Goal: Task Accomplishment & Management: Manage account settings

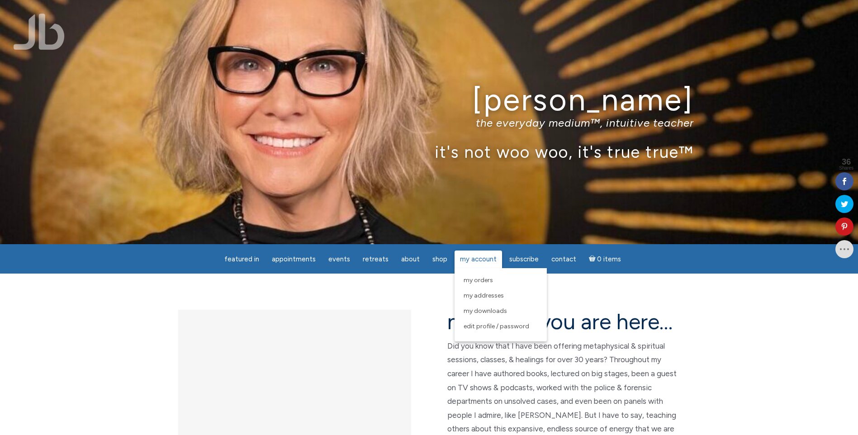
click at [471, 262] on span "My Account" at bounding box center [478, 259] width 37 height 8
click at [477, 260] on span "My Account" at bounding box center [478, 259] width 37 height 8
click at [479, 253] on link "My Account" at bounding box center [479, 260] width 48 height 18
click at [470, 280] on span "My Orders" at bounding box center [478, 280] width 29 height 8
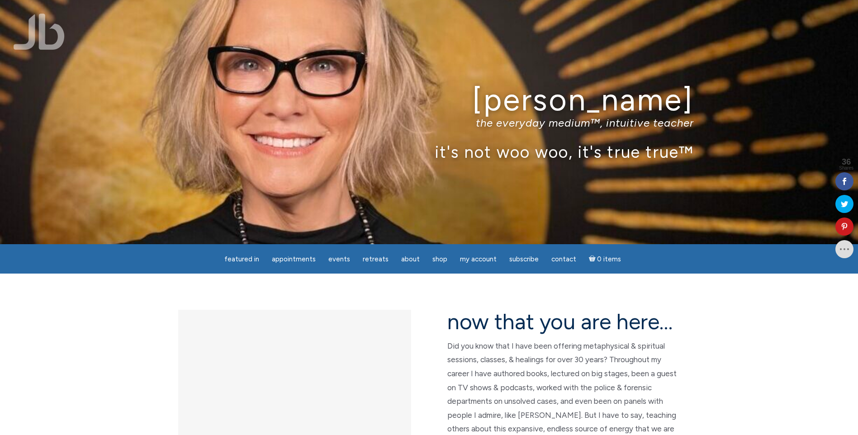
scroll to position [38, 0]
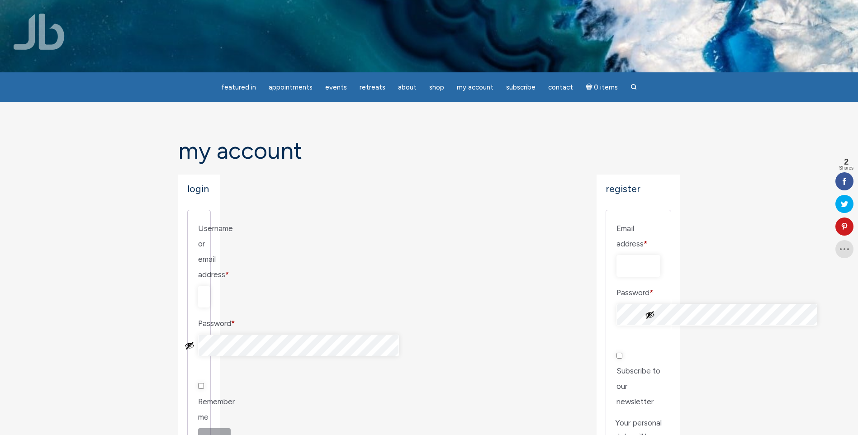
click at [617, 255] on input "Email address * Required" at bounding box center [639, 266] width 44 height 22
click at [210, 286] on input "Username or email address * Required" at bounding box center [204, 297] width 12 height 22
type input "mindymartha@yahoo.com"
click at [198, 428] on button "Log in" at bounding box center [214, 443] width 33 height 30
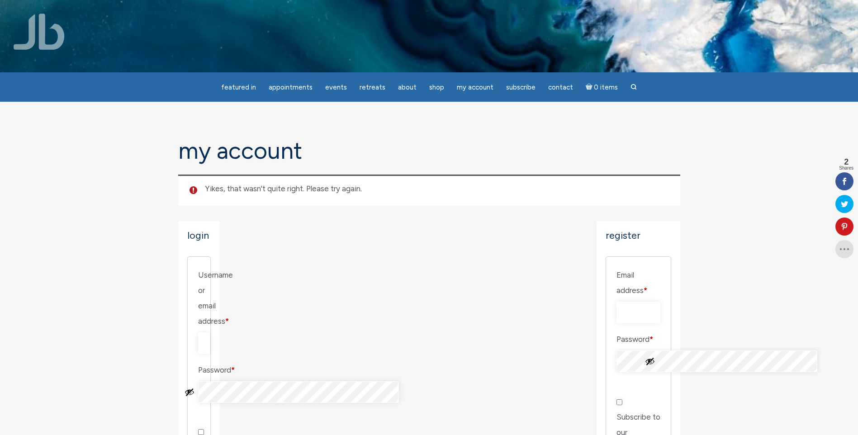
click at [195, 387] on button "Show password" at bounding box center [190, 392] width 10 height 10
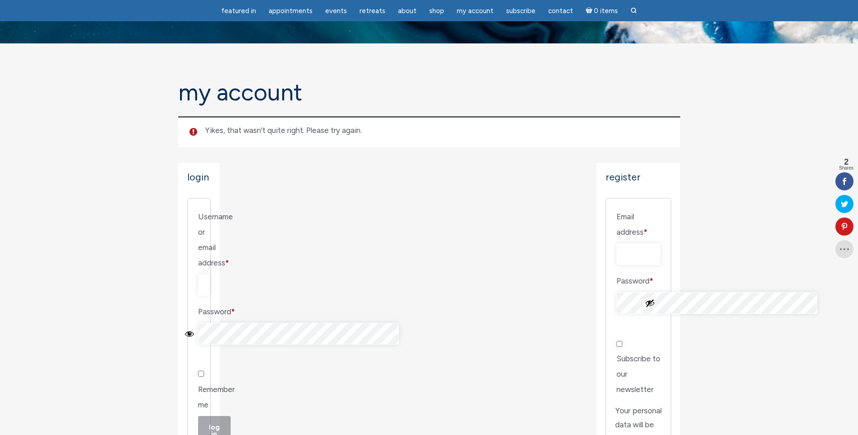
scroll to position [45, 0]
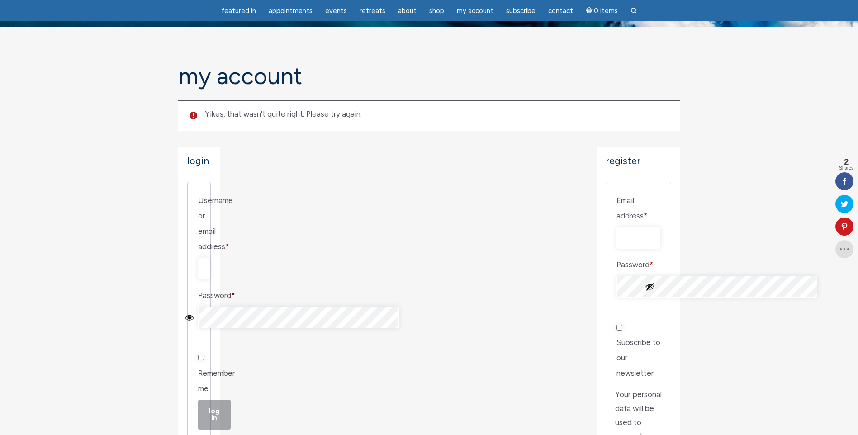
click at [202, 349] on p "Remember me Log in" at bounding box center [199, 390] width 5 height 82
click at [217, 400] on button "Log in" at bounding box center [214, 415] width 33 height 30
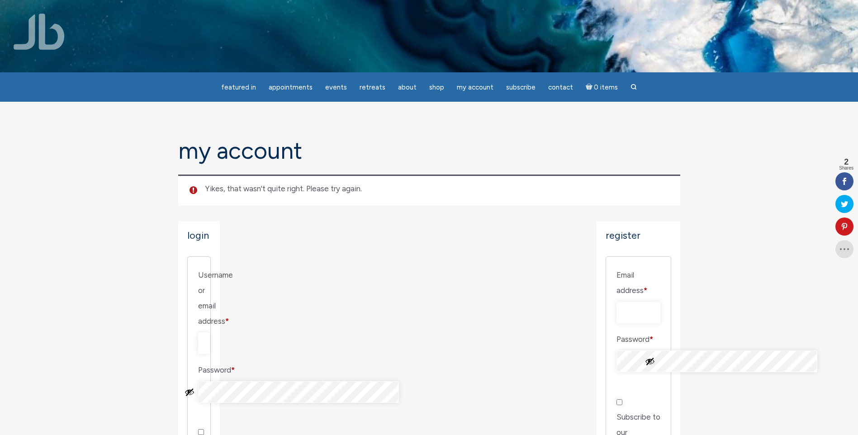
click at [195, 387] on button "Show password" at bounding box center [190, 392] width 10 height 10
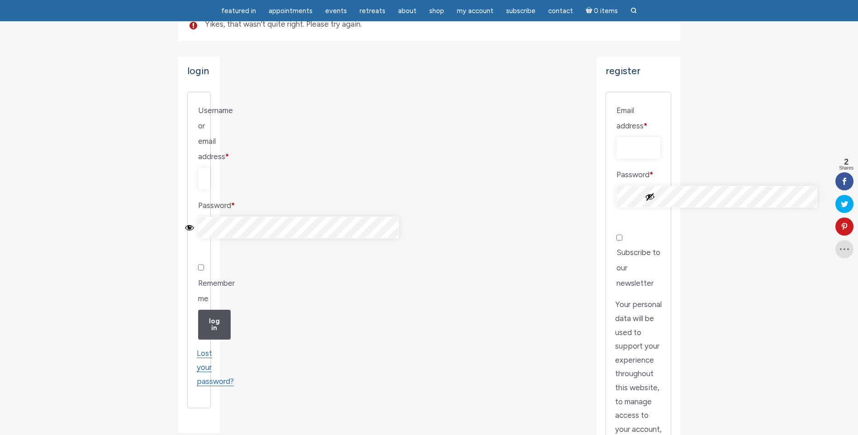
scroll to position [136, 0]
click at [213, 309] on button "Log in" at bounding box center [214, 324] width 33 height 30
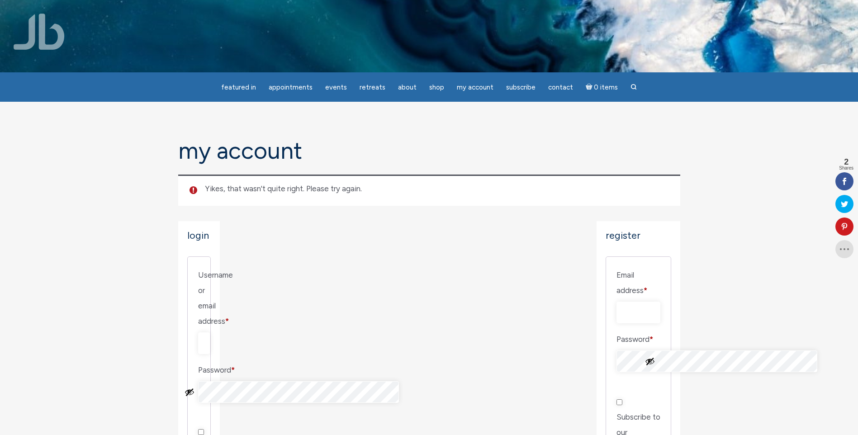
click at [195, 387] on button "Show password" at bounding box center [190, 392] width 10 height 10
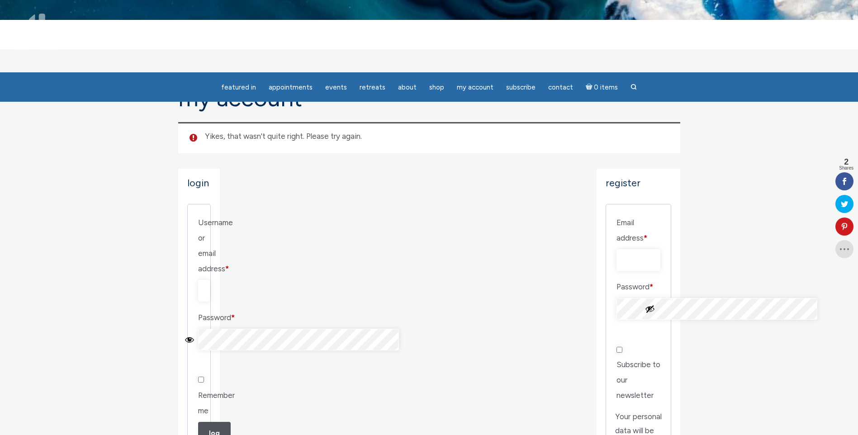
scroll to position [136, 0]
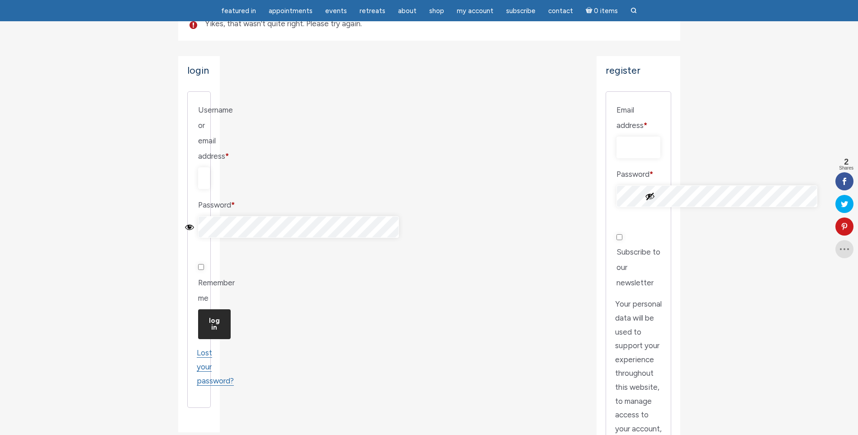
click at [206, 309] on button "Log in" at bounding box center [214, 324] width 33 height 30
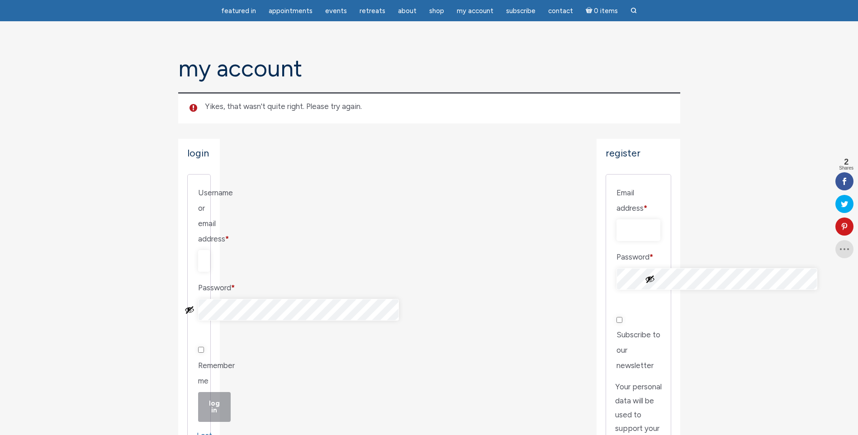
scroll to position [136, 0]
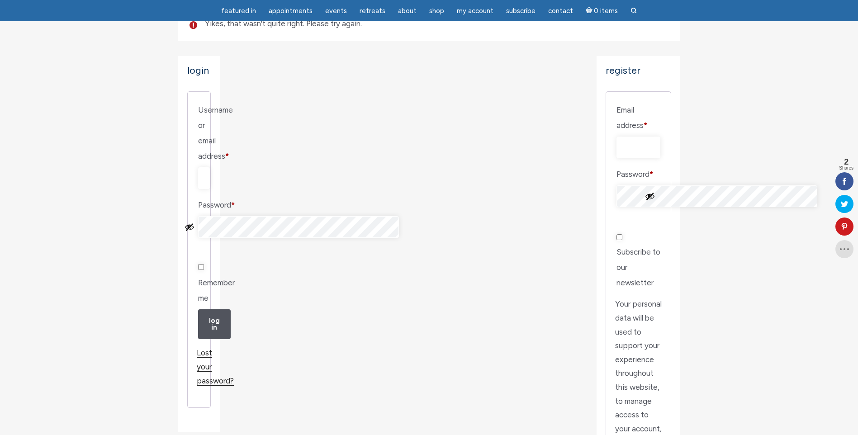
click at [224, 348] on link "Lost your password?" at bounding box center [215, 366] width 37 height 37
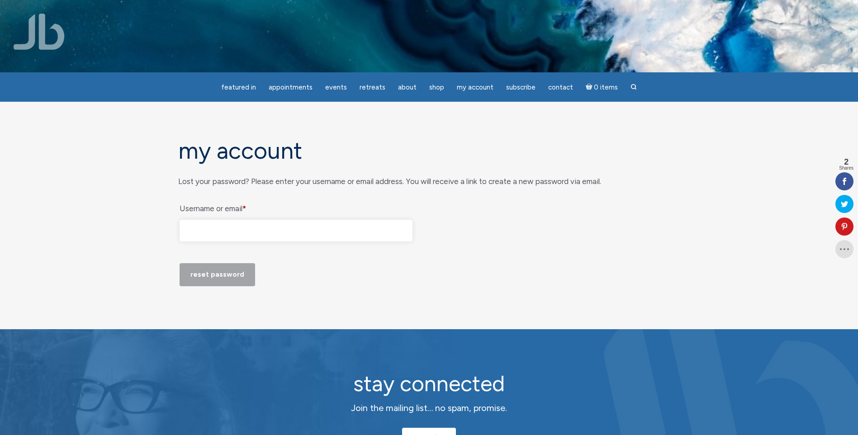
click at [221, 223] on input "Username or email * Required" at bounding box center [296, 231] width 233 height 22
type input "[EMAIL_ADDRESS][DOMAIN_NAME]"
click at [204, 288] on p "Reset password" at bounding box center [429, 275] width 502 height 26
click at [199, 288] on p "Reset password" at bounding box center [429, 275] width 502 height 26
click at [202, 286] on button "Reset password" at bounding box center [218, 274] width 76 height 23
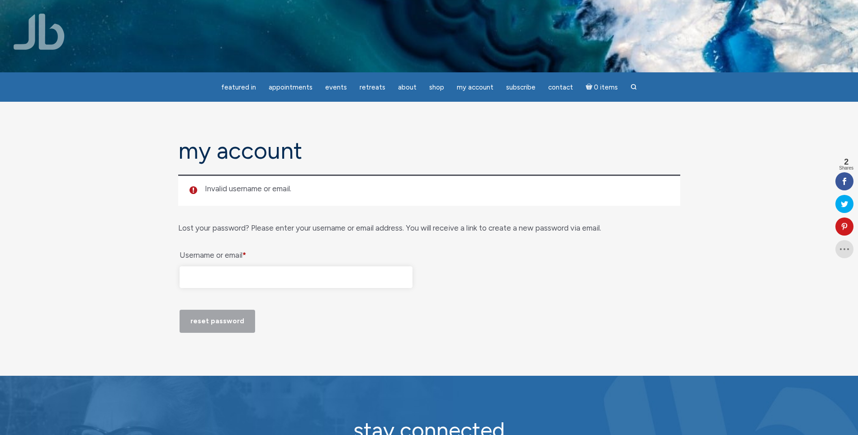
click at [270, 282] on input "Username or email * Required" at bounding box center [296, 277] width 233 height 22
type input "mindymartha@yahoo.com"
click at [217, 334] on p "Reset password" at bounding box center [429, 322] width 502 height 26
click at [209, 333] on button "Reset password" at bounding box center [218, 321] width 76 height 23
click at [520, 84] on span "Subscribe" at bounding box center [520, 87] width 29 height 8
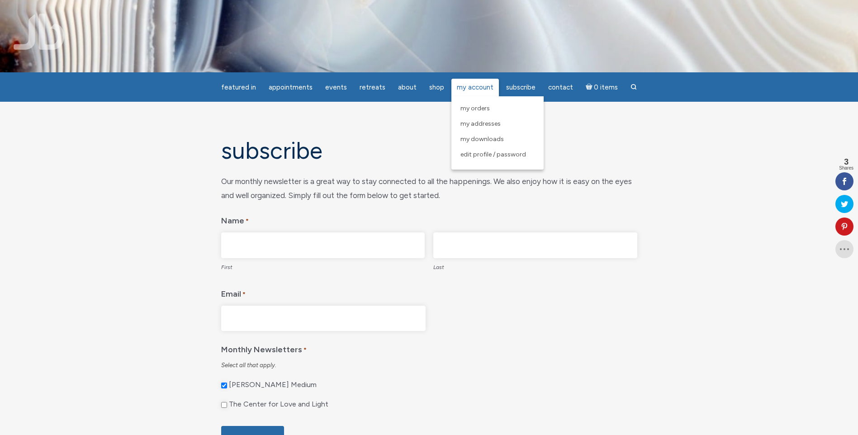
click at [466, 84] on span "My Account" at bounding box center [475, 87] width 37 height 8
click at [470, 105] on span "My Orders" at bounding box center [475, 109] width 29 height 8
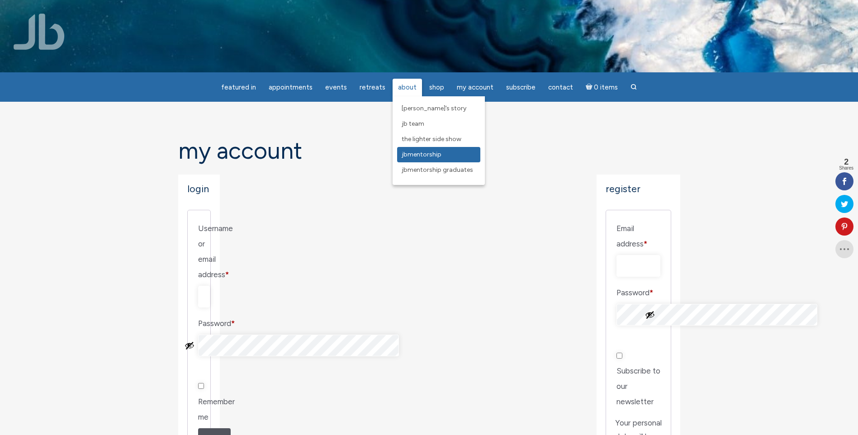
click at [416, 155] on span "JBMentorship" at bounding box center [422, 155] width 40 height 8
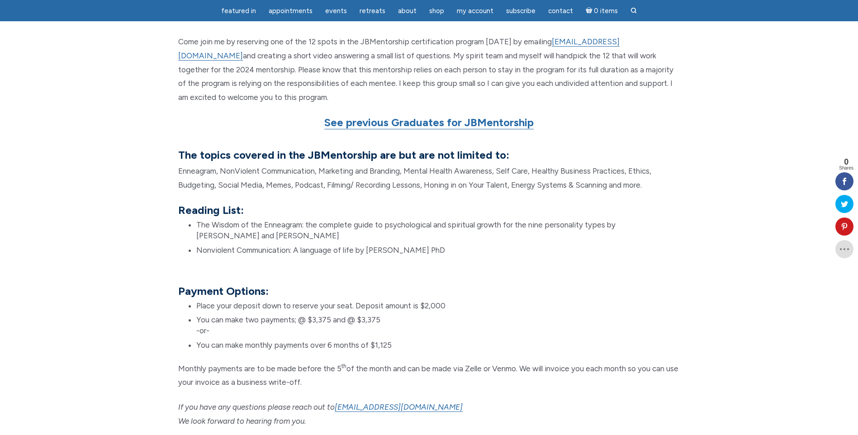
scroll to position [679, 0]
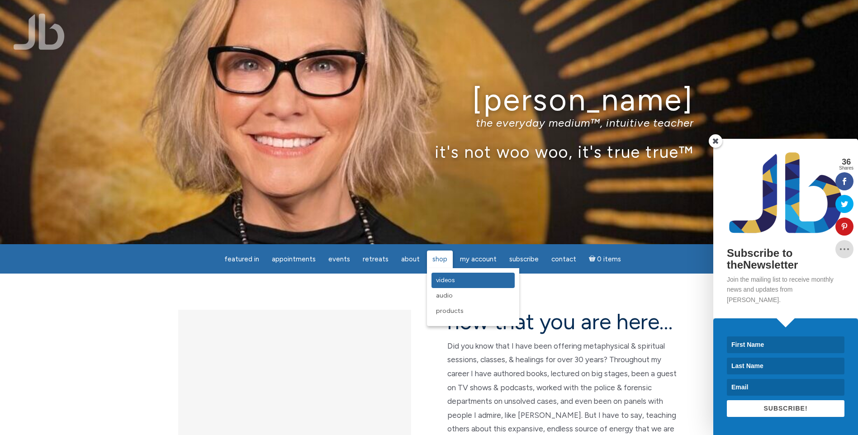
click at [448, 282] on span "Videos" at bounding box center [445, 280] width 19 height 8
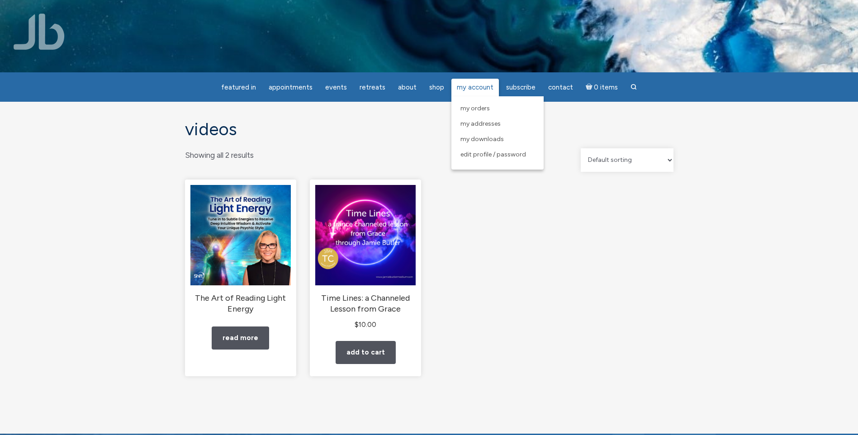
click at [478, 86] on span "My Account" at bounding box center [475, 87] width 37 height 8
click at [466, 90] on span "My Account" at bounding box center [475, 87] width 37 height 8
click at [467, 109] on span "My Orders" at bounding box center [475, 109] width 29 height 8
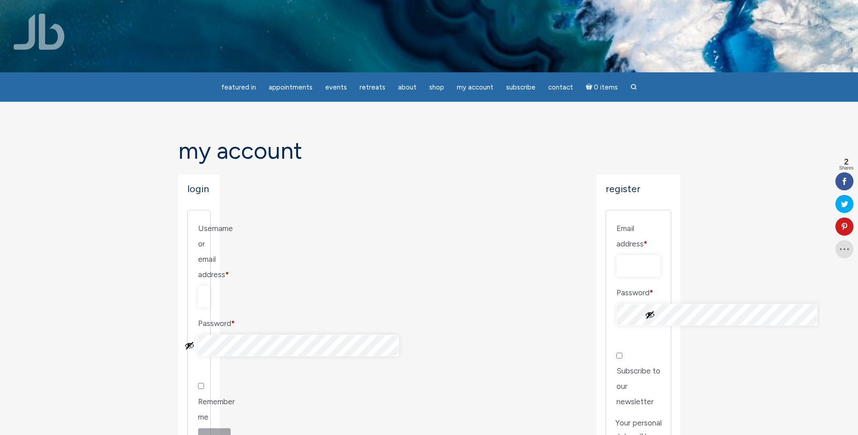
click at [617, 255] on input "Email address * Required" at bounding box center [639, 266] width 44 height 22
type input "mindymartha@yahoo.com"
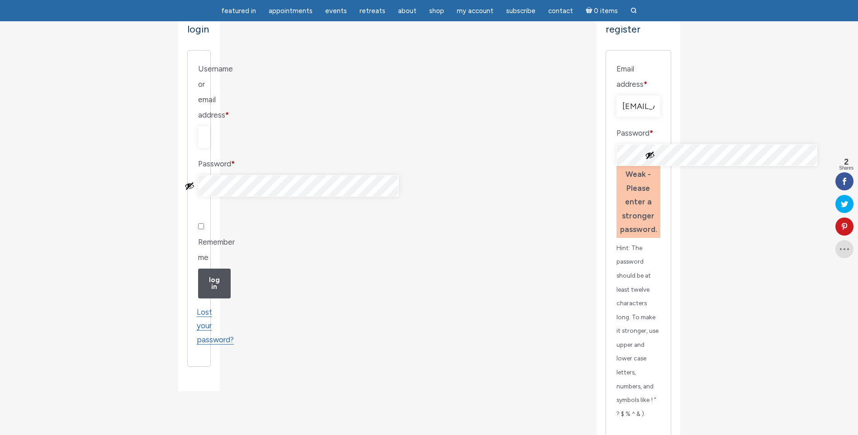
scroll to position [136, 0]
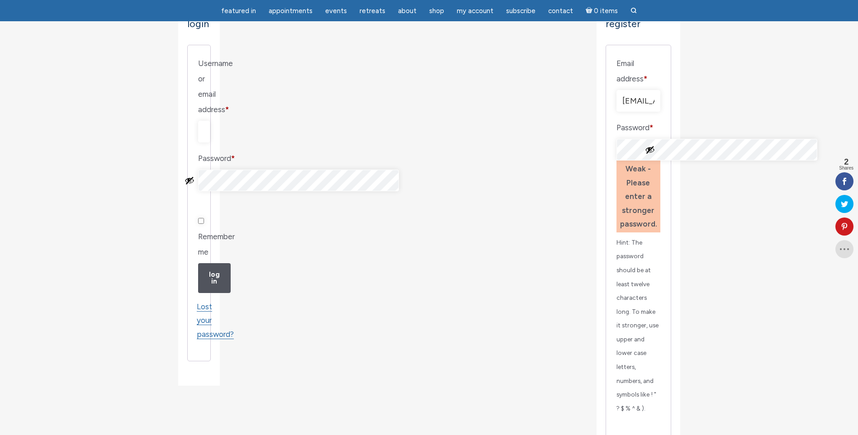
checkbox input "true"
click at [405, 144] on div "Login Username or email address * Required Password * Required Remember me Log …" at bounding box center [429, 407] width 502 height 794
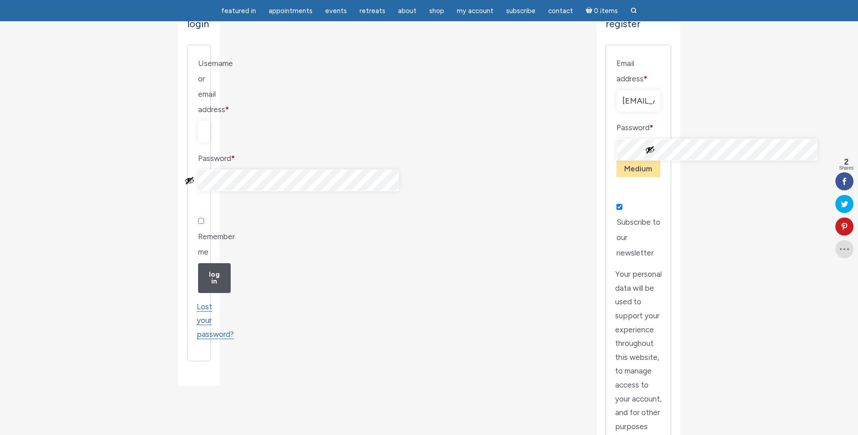
click at [728, 174] on section "My Account Login Username or email address * Required Password * Required Remem…" at bounding box center [429, 269] width 858 height 664
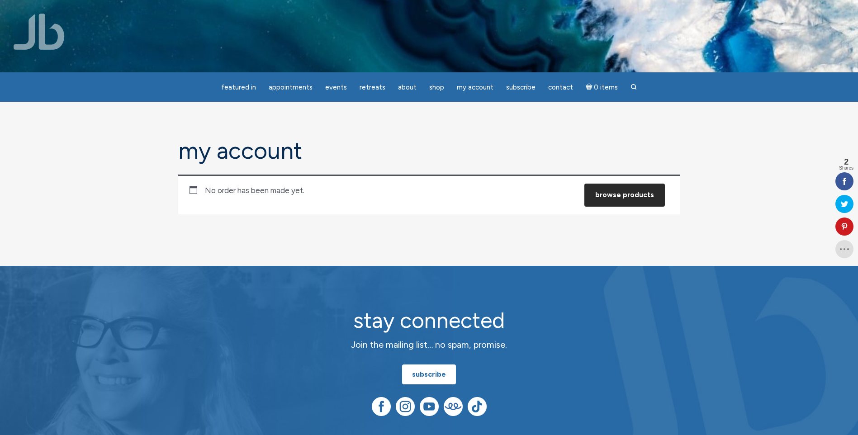
click at [629, 195] on link "Browse products" at bounding box center [625, 195] width 81 height 23
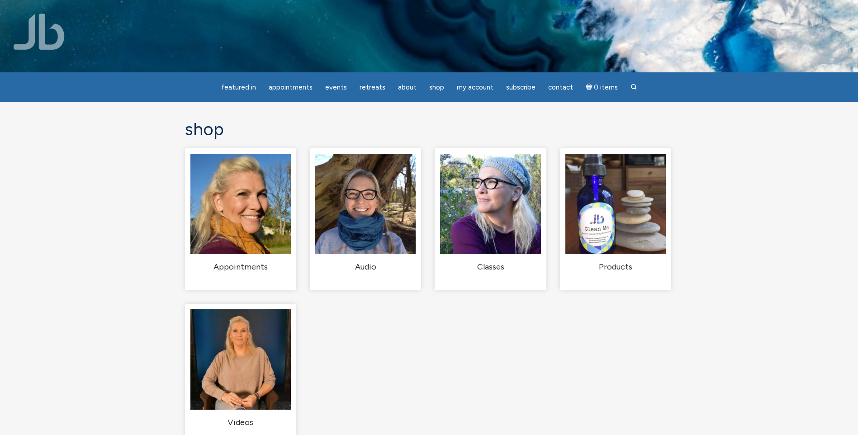
scroll to position [90, 0]
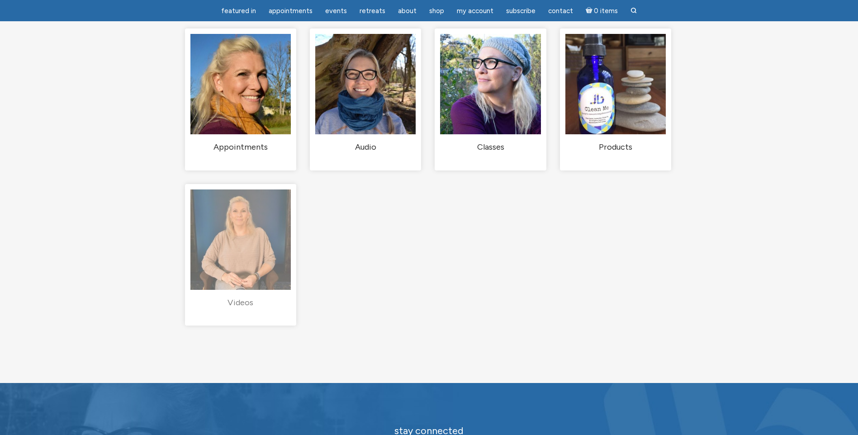
click at [249, 289] on img "Visit product category Videos" at bounding box center [240, 240] width 100 height 100
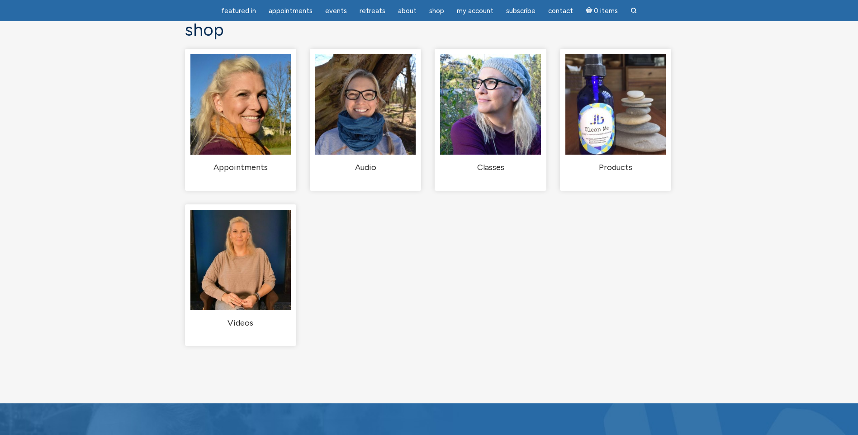
scroll to position [29, 0]
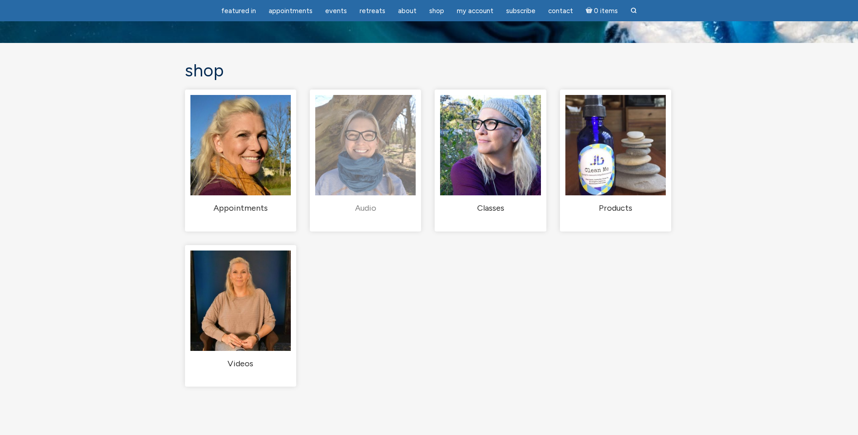
click at [368, 195] on img "Visit product category Audio" at bounding box center [365, 145] width 100 height 100
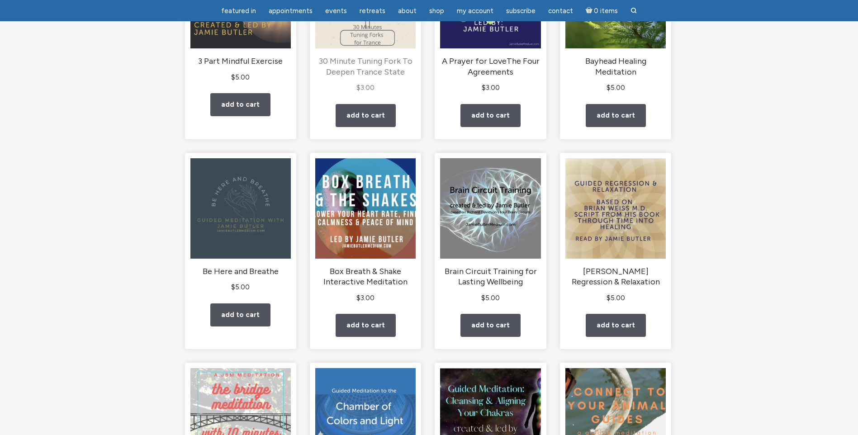
scroll to position [226, 0]
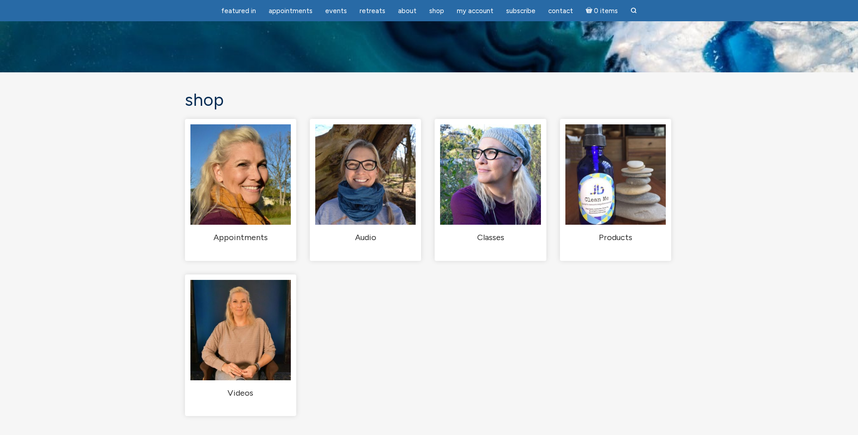
scroll to position [29, 0]
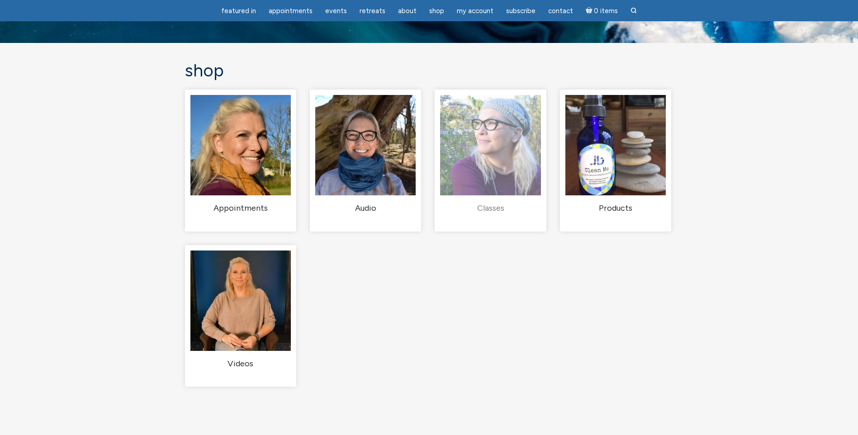
click at [499, 214] on h2 "Classes (1)" at bounding box center [490, 208] width 100 height 11
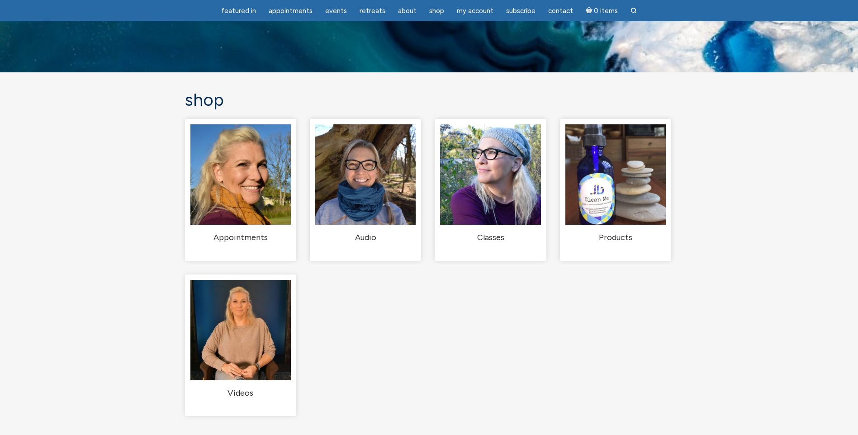
scroll to position [29, 0]
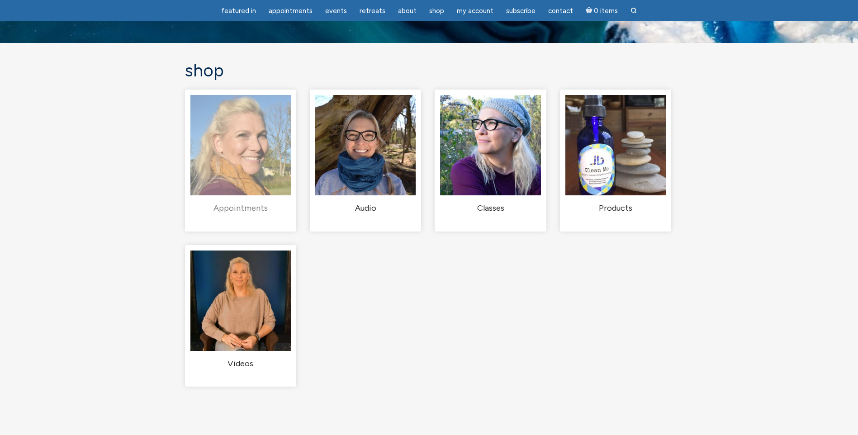
click at [220, 206] on link "Appointments (2)" at bounding box center [240, 154] width 100 height 119
